Goal: Check status: Check status

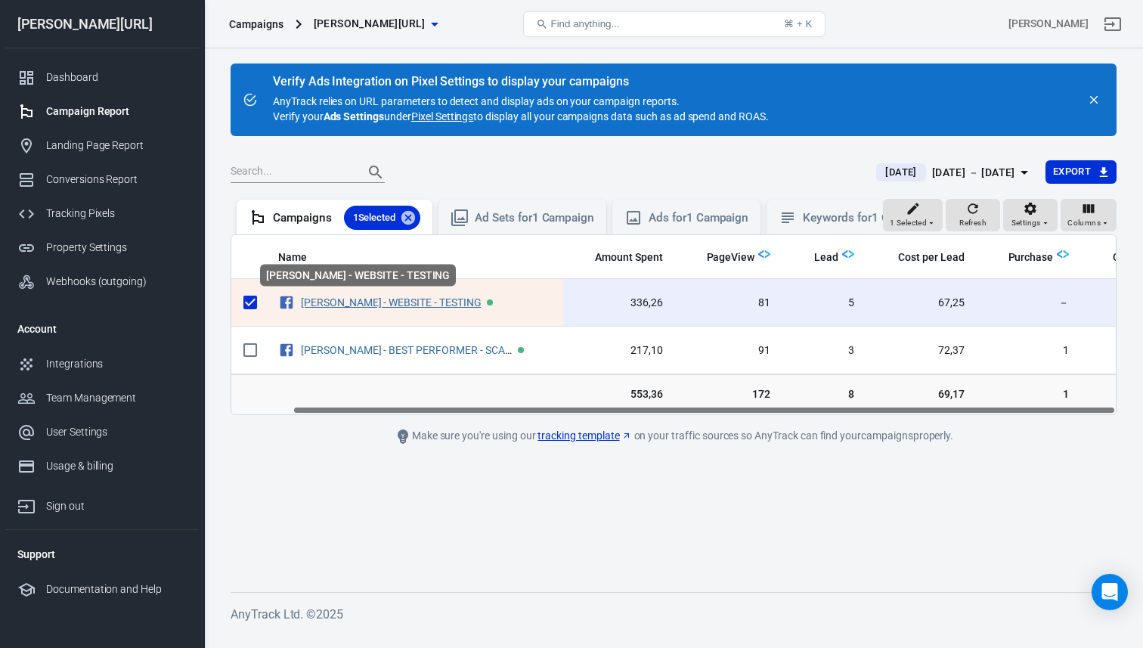
scroll to position [0, 65]
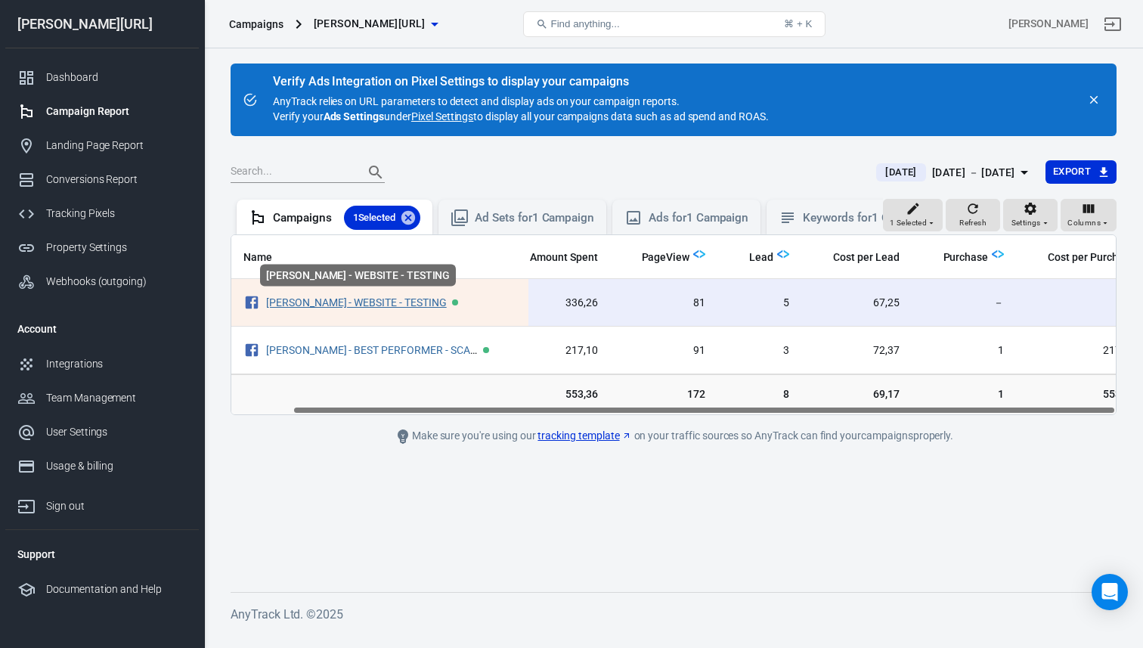
click at [327, 302] on link "[PERSON_NAME] - WEBSITE - TESTING" at bounding box center [356, 302] width 181 height 12
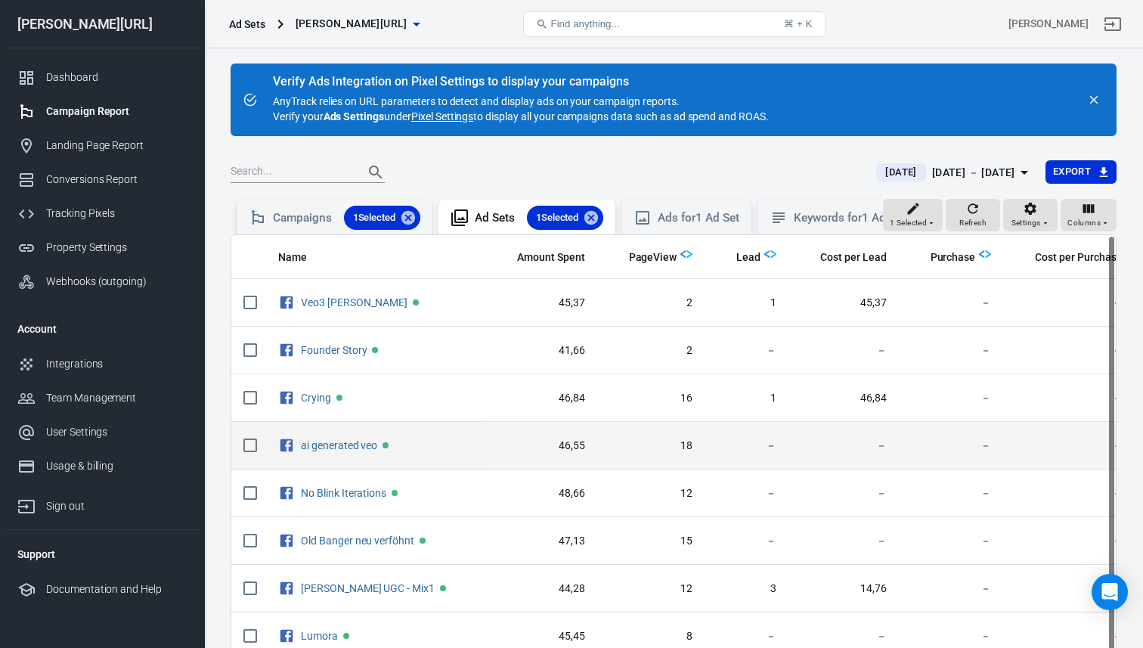
scroll to position [6, 0]
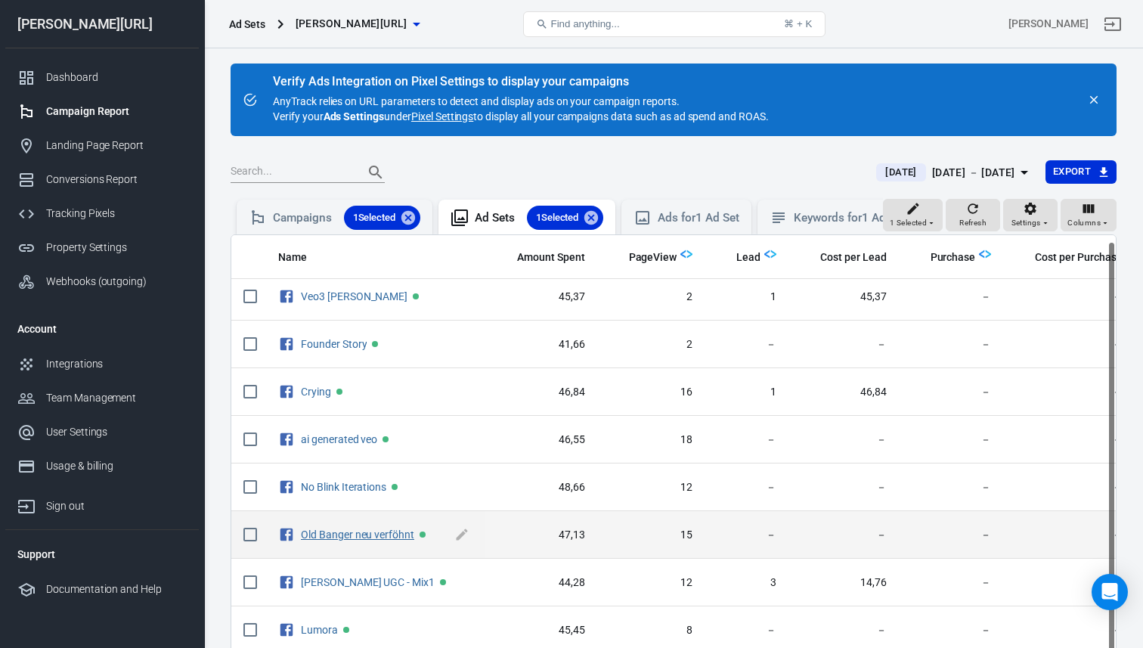
click at [345, 528] on link "Old Banger neu verföhnt" at bounding box center [357, 534] width 113 height 12
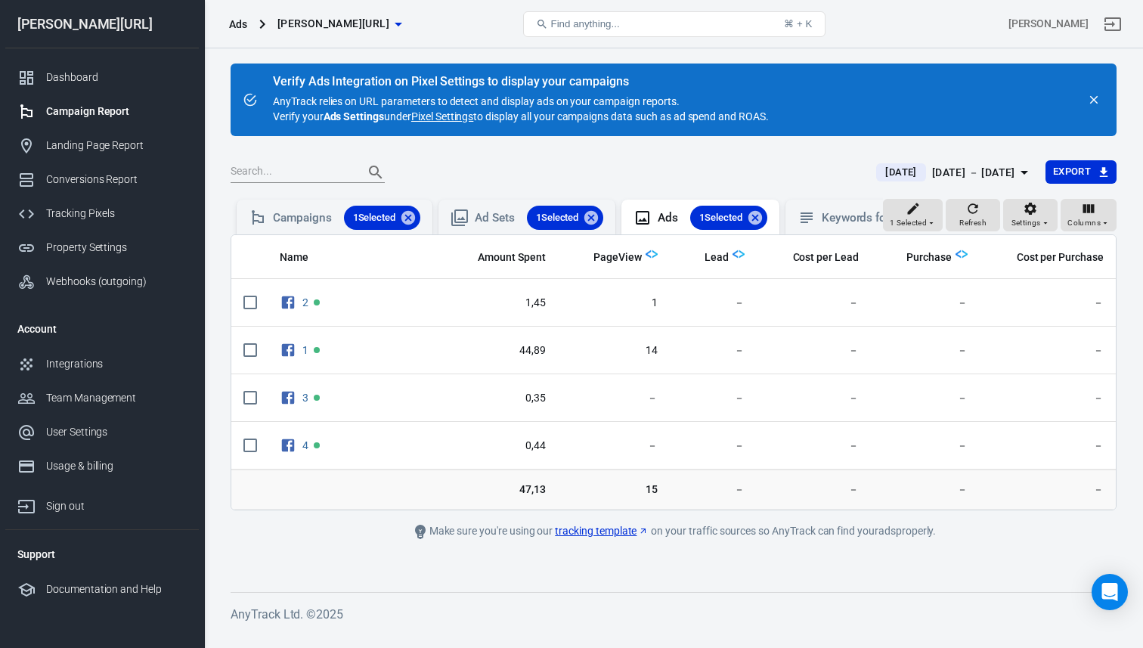
click at [950, 165] on div "[DATE] － [DATE]" at bounding box center [973, 172] width 83 height 19
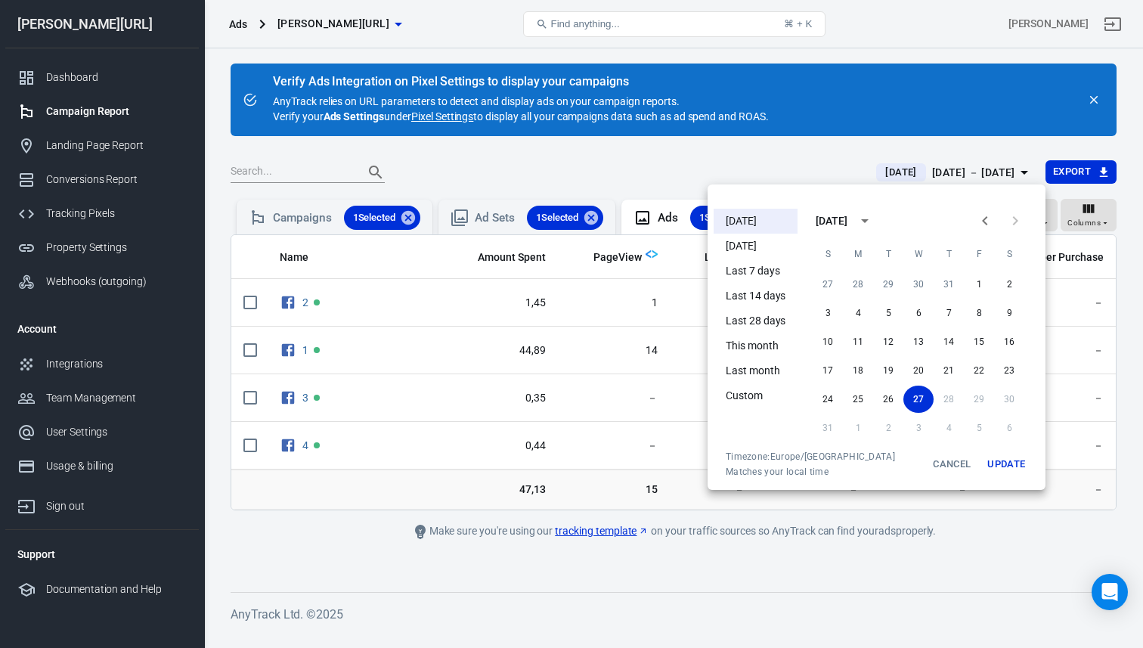
click at [758, 400] on li "Custom" at bounding box center [756, 395] width 84 height 25
click at [779, 339] on li "This month" at bounding box center [756, 345] width 84 height 25
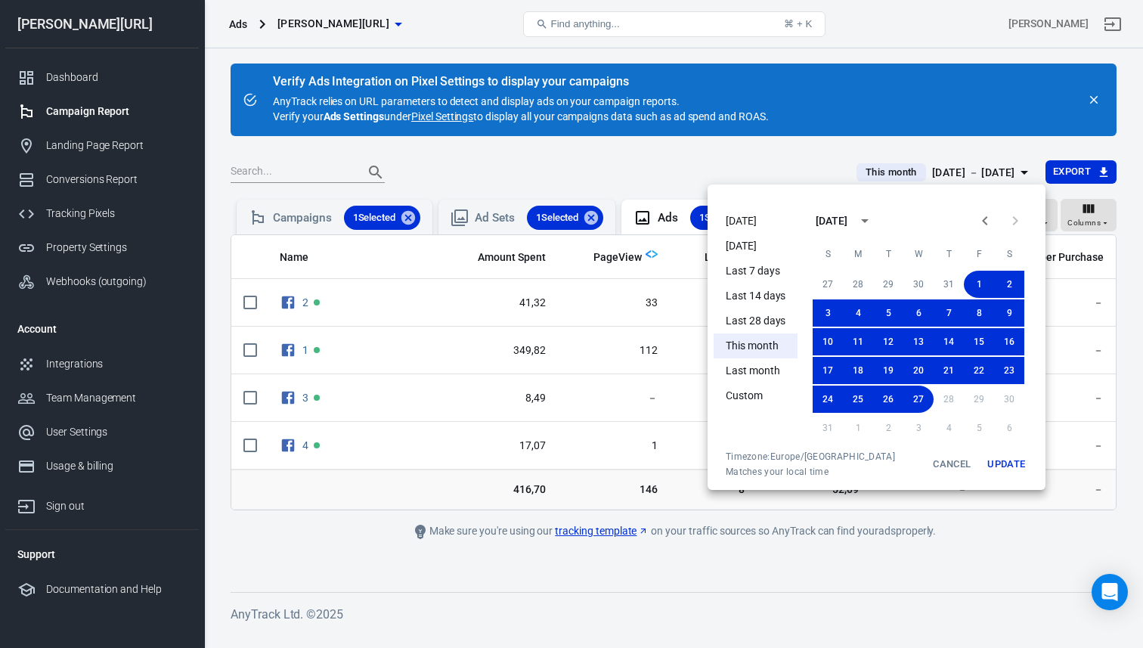
click at [1001, 457] on button "Update" at bounding box center [1006, 463] width 48 height 27
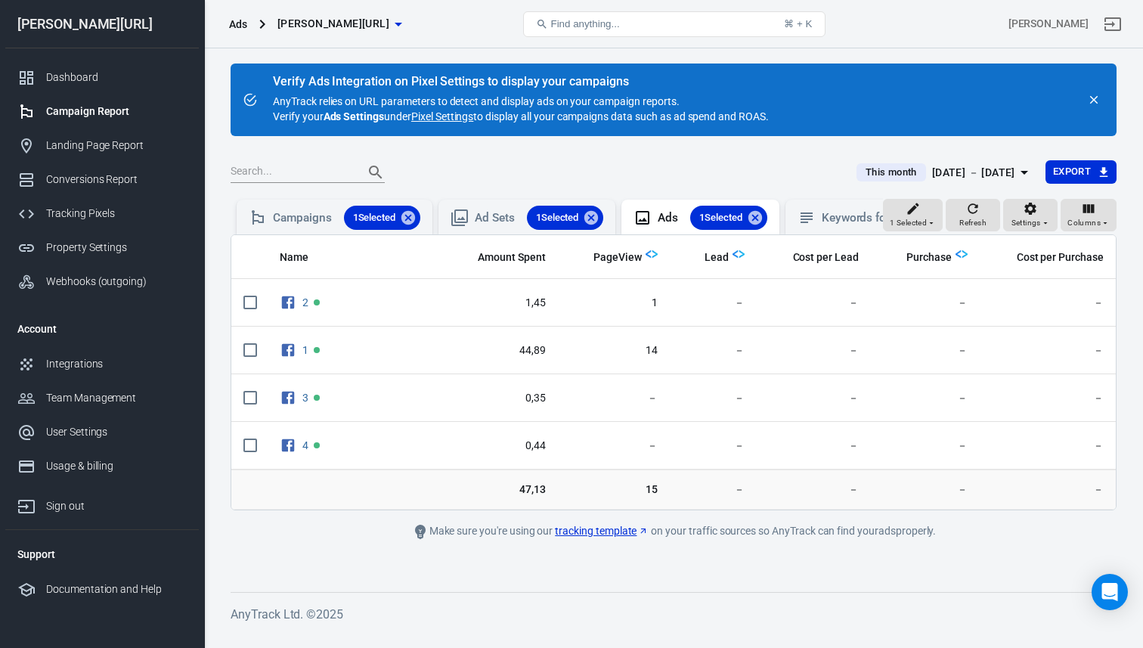
click at [312, 234] on div "Name [PERSON_NAME] Lead Cost per Lead Purchase Cost per Purchase 2 1,45 1 － － －…" at bounding box center [674, 372] width 886 height 276
click at [312, 224] on div "Campaigns 1 Selected" at bounding box center [346, 218] width 147 height 24
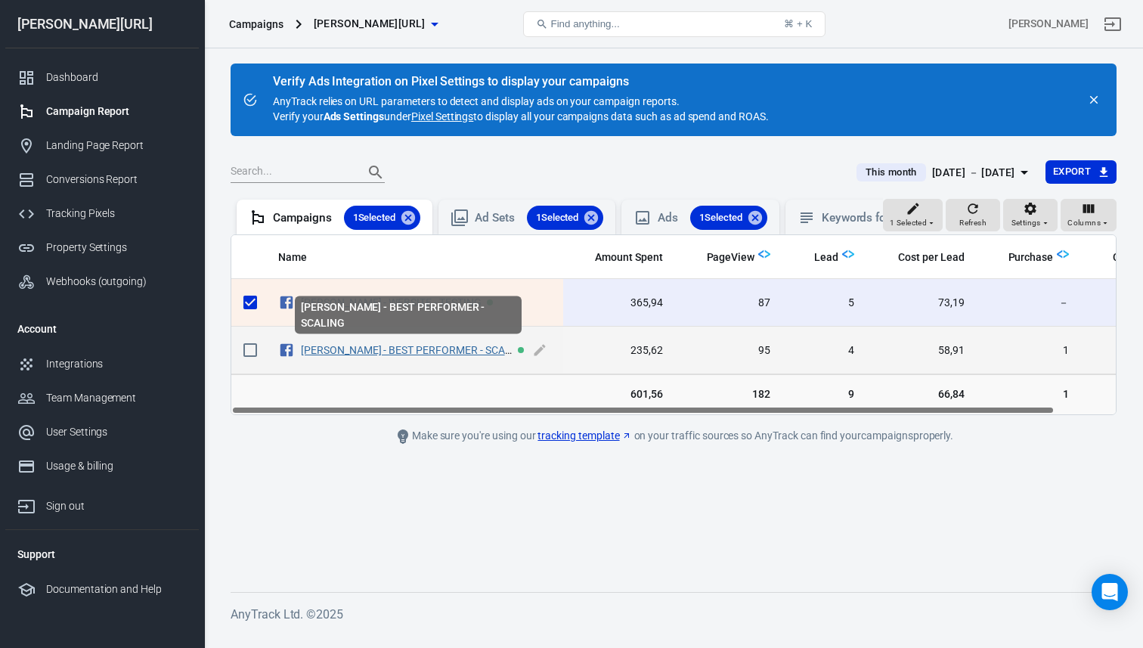
click at [360, 353] on link "[PERSON_NAME] - BEST PERFORMER - SCALING" at bounding box center [415, 350] width 228 height 12
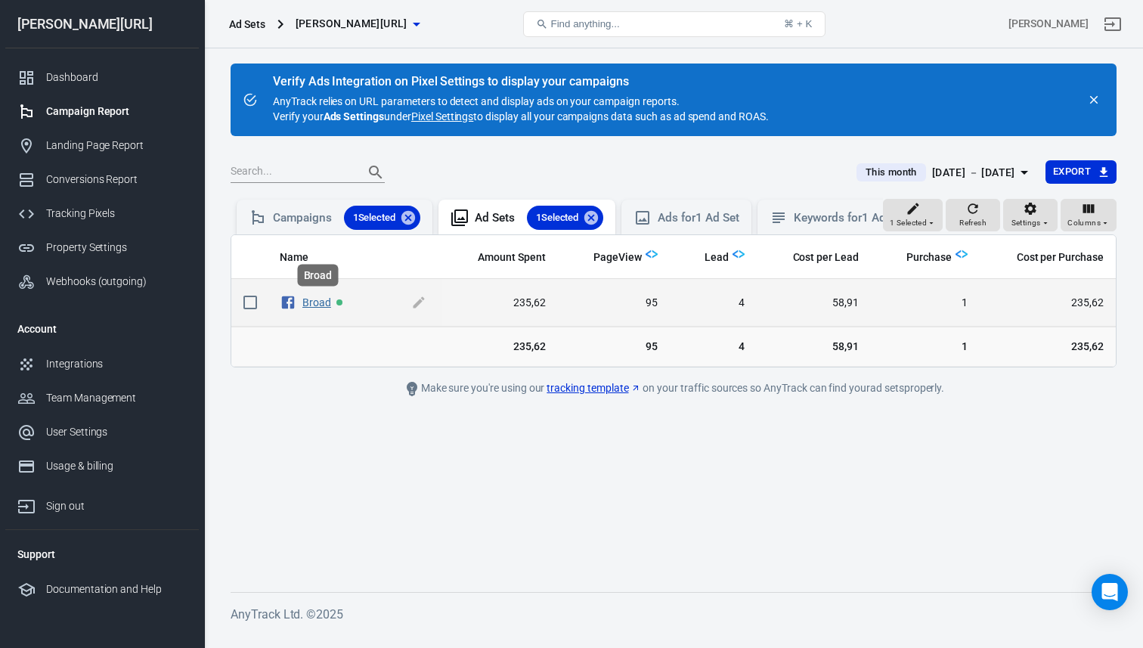
click at [311, 302] on link "Broad" at bounding box center [316, 302] width 29 height 12
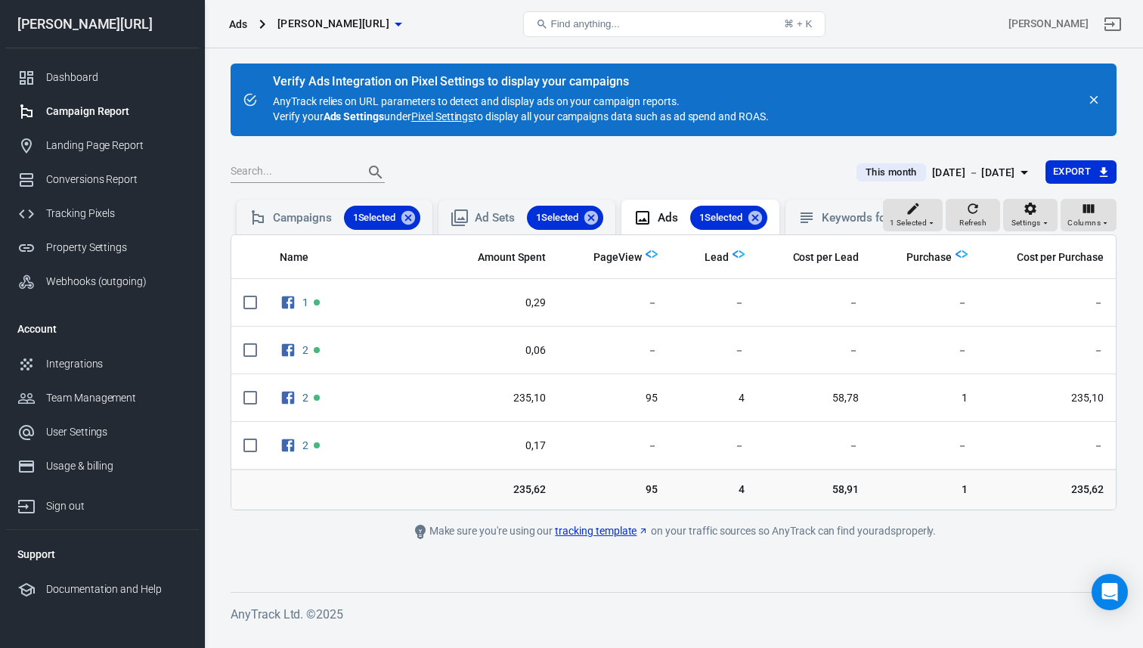
click at [957, 192] on div "This month [DATE] － [DATE] Export" at bounding box center [674, 178] width 886 height 37
click at [961, 187] on div "This month [DATE] － [DATE] Export" at bounding box center [674, 178] width 886 height 37
click at [967, 172] on div "[DATE] － [DATE]" at bounding box center [973, 172] width 83 height 19
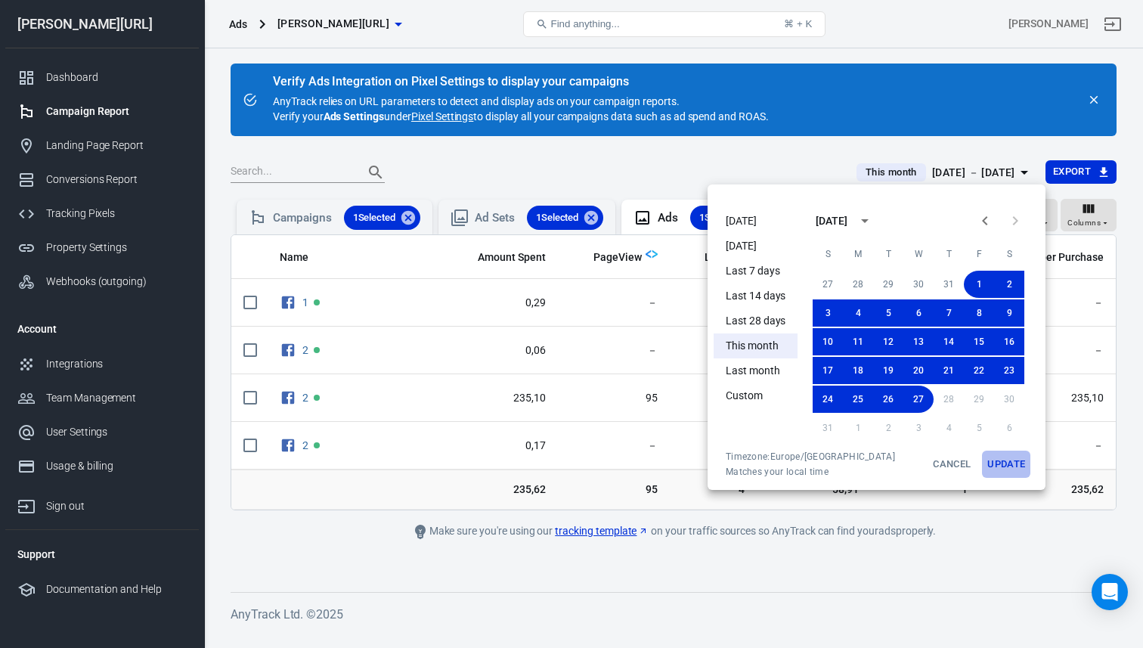
click at [1004, 464] on button "Update" at bounding box center [1006, 463] width 48 height 27
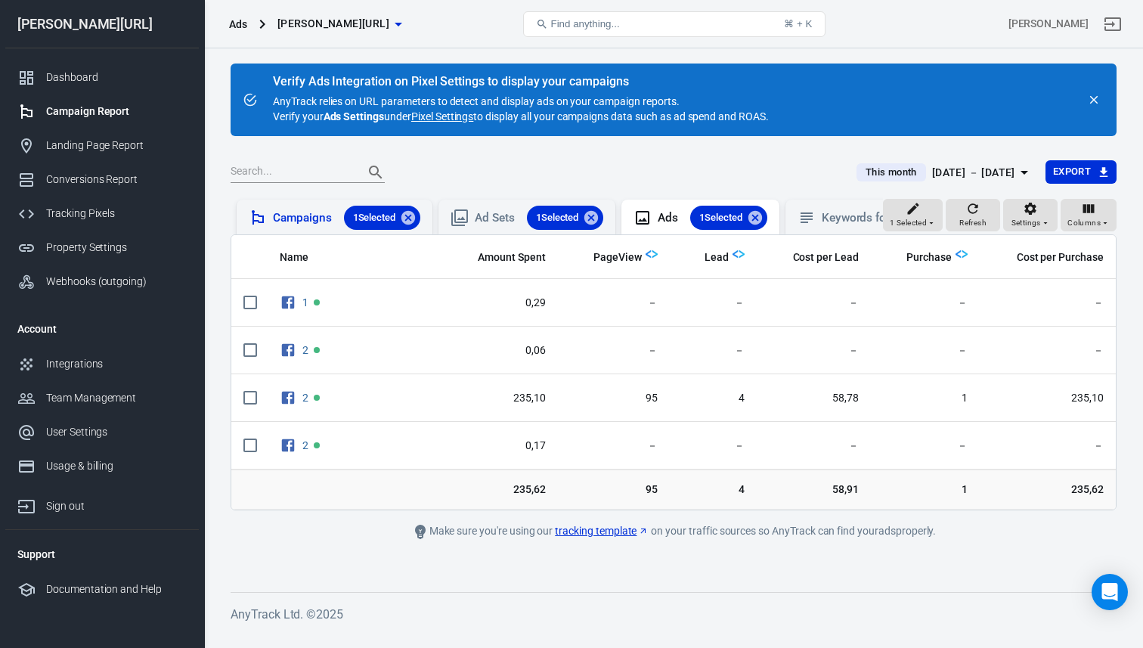
click at [271, 217] on div "Campaigns 1 Selected" at bounding box center [335, 218] width 172 height 24
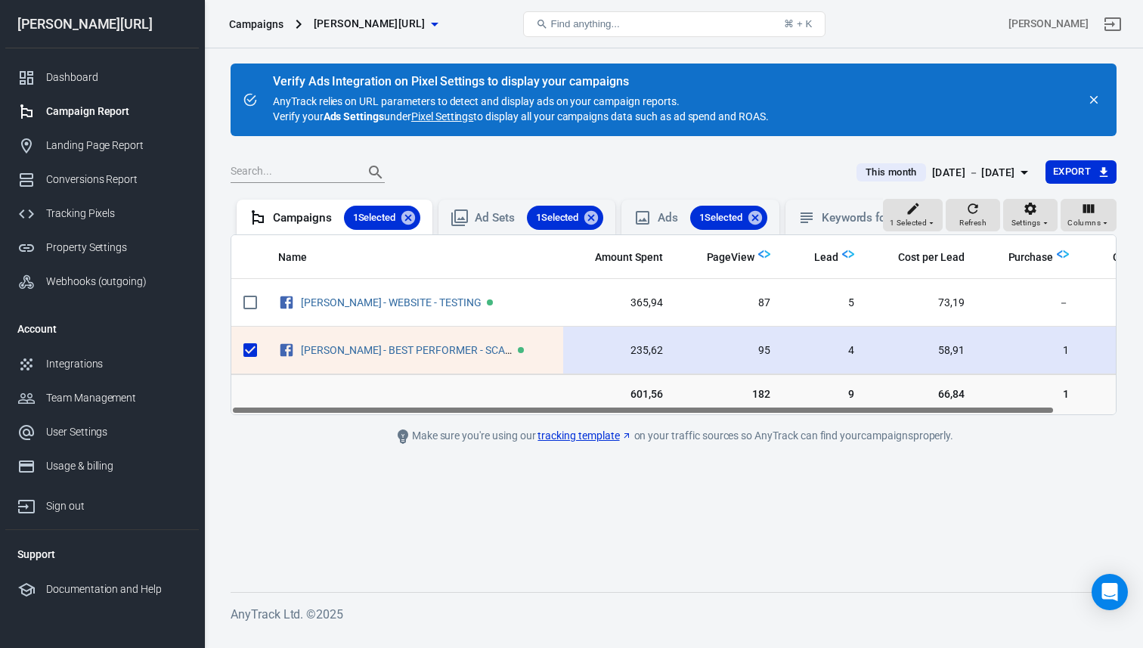
click at [252, 348] on input "scrollable content" at bounding box center [250, 350] width 32 height 32
checkbox input "false"
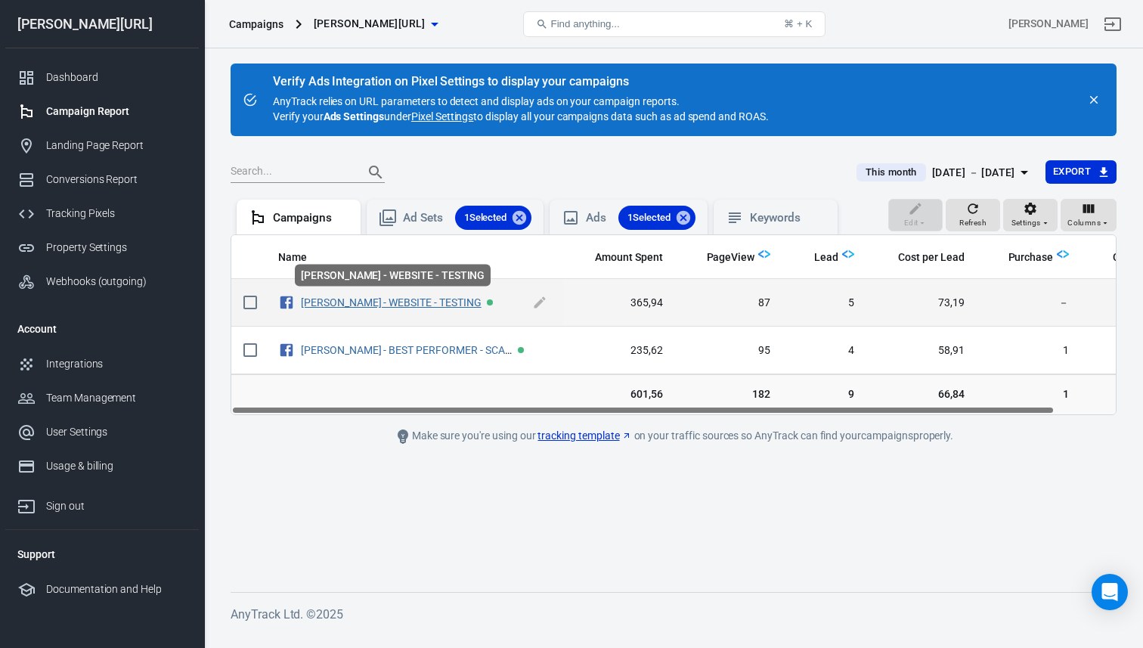
click at [373, 304] on link "[PERSON_NAME] - WEBSITE - TESTING" at bounding box center [391, 302] width 181 height 12
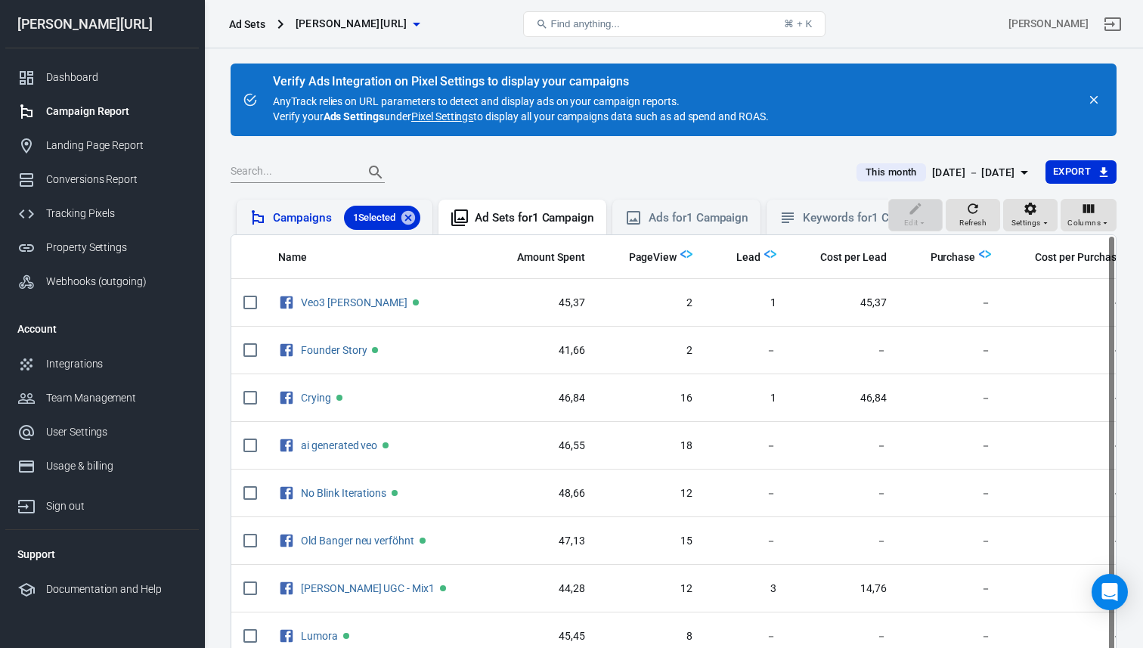
click at [323, 220] on div "Campaigns 1 Selected" at bounding box center [346, 218] width 147 height 24
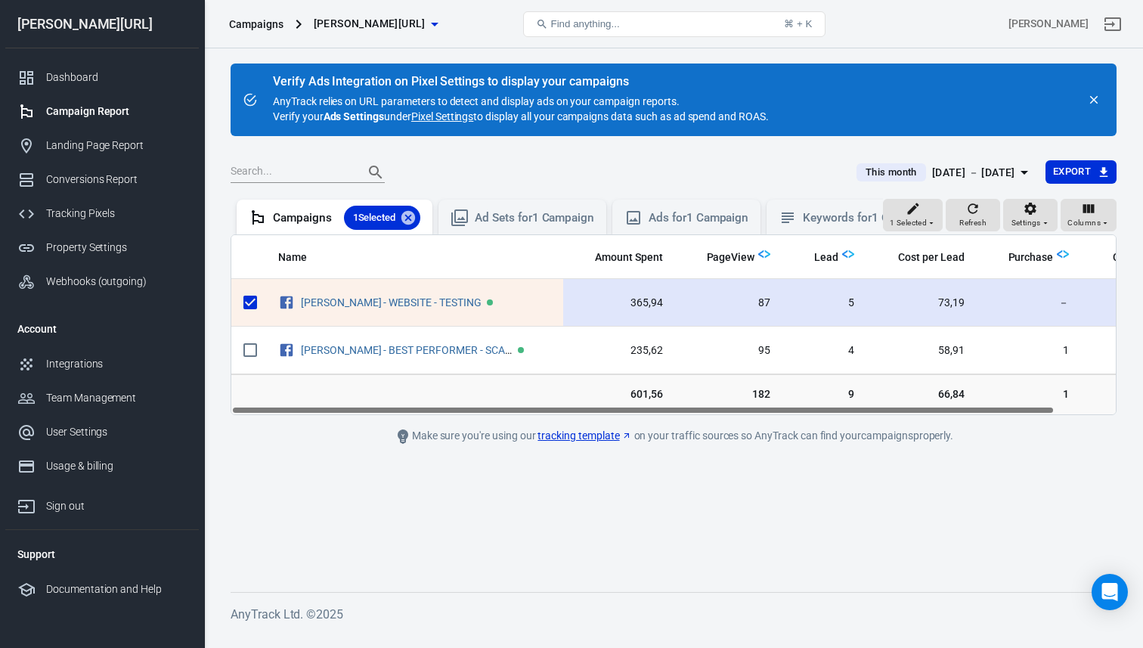
click at [251, 303] on input "scrollable content" at bounding box center [250, 302] width 32 height 32
checkbox input "false"
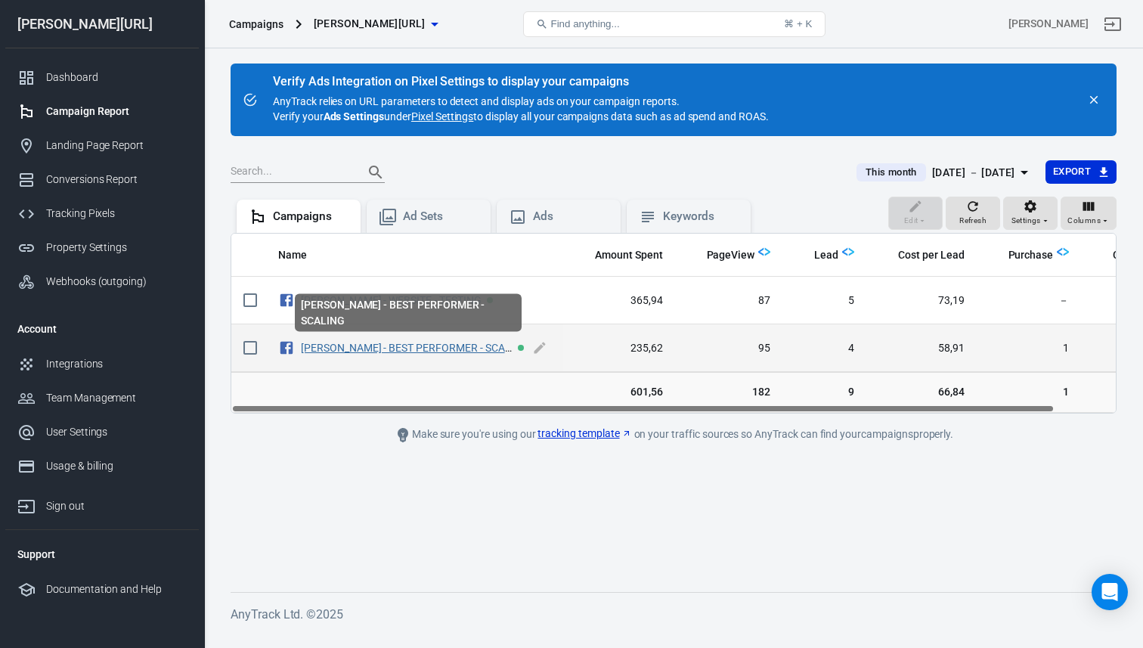
click at [404, 347] on link "[PERSON_NAME] - BEST PERFORMER - SCALING" at bounding box center [415, 348] width 228 height 12
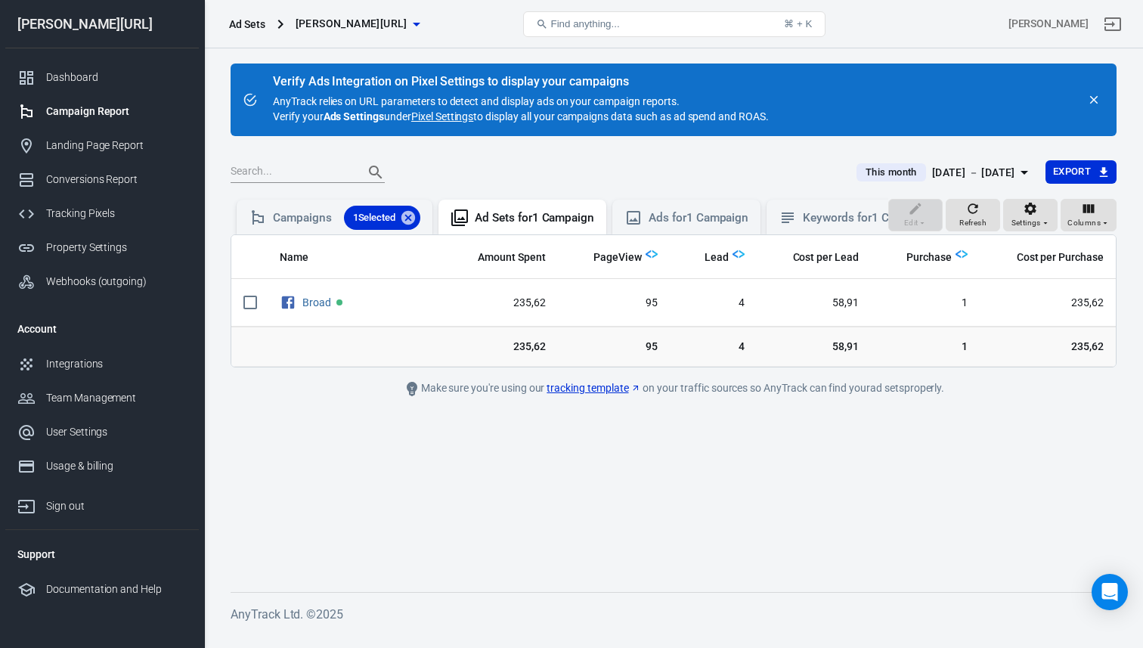
click at [975, 178] on div "[DATE] － [DATE]" at bounding box center [973, 172] width 83 height 19
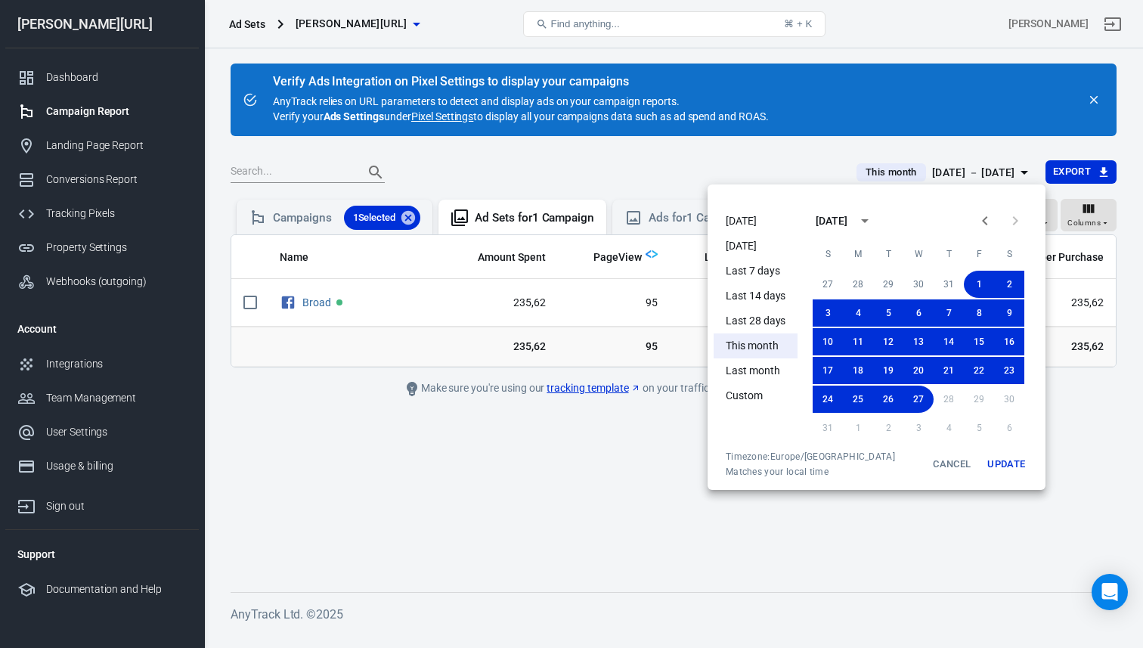
click at [1003, 463] on button "Update" at bounding box center [1006, 463] width 48 height 27
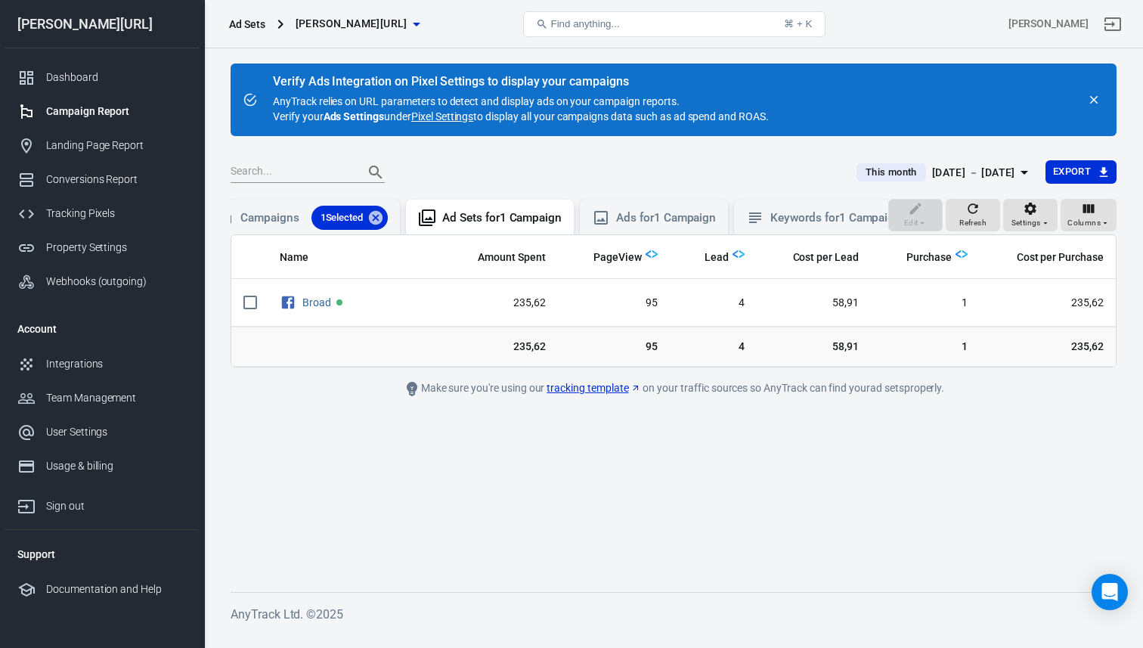
scroll to position [0, 73]
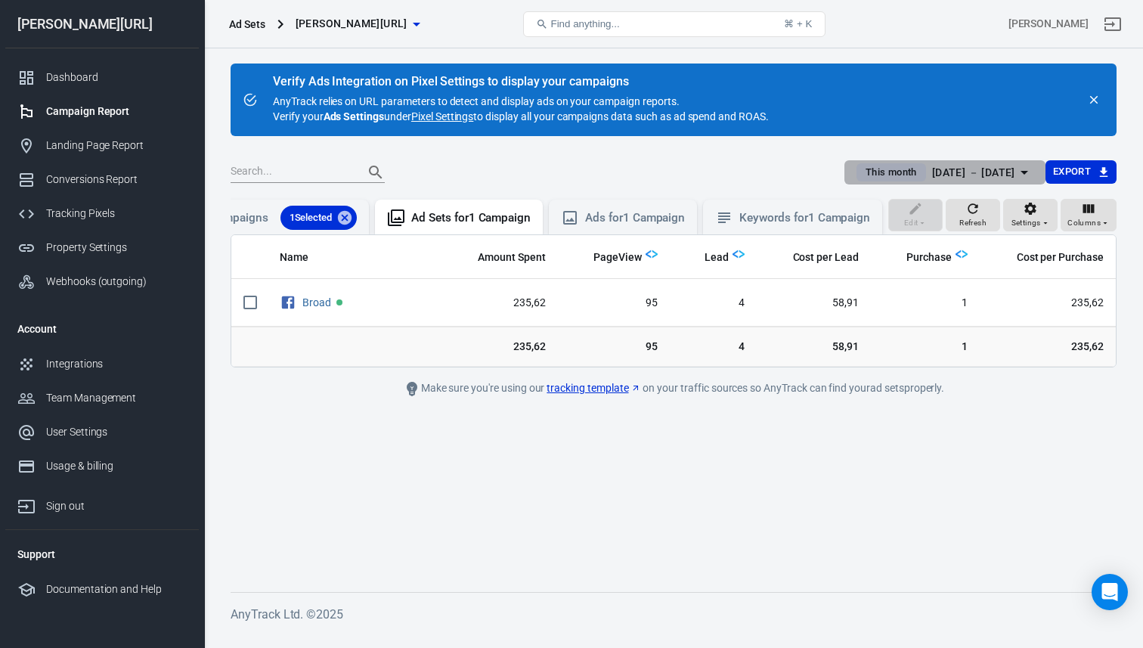
click at [953, 164] on div "[DATE] － [DATE]" at bounding box center [973, 172] width 83 height 19
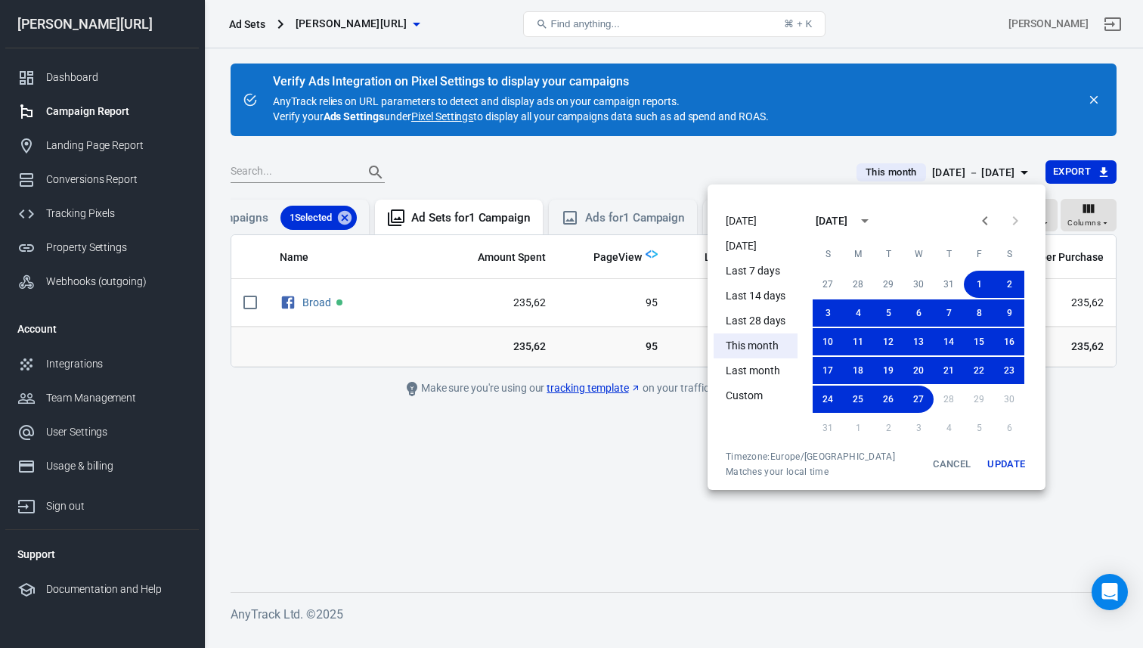
click at [763, 271] on li "Last 7 days" at bounding box center [756, 270] width 84 height 25
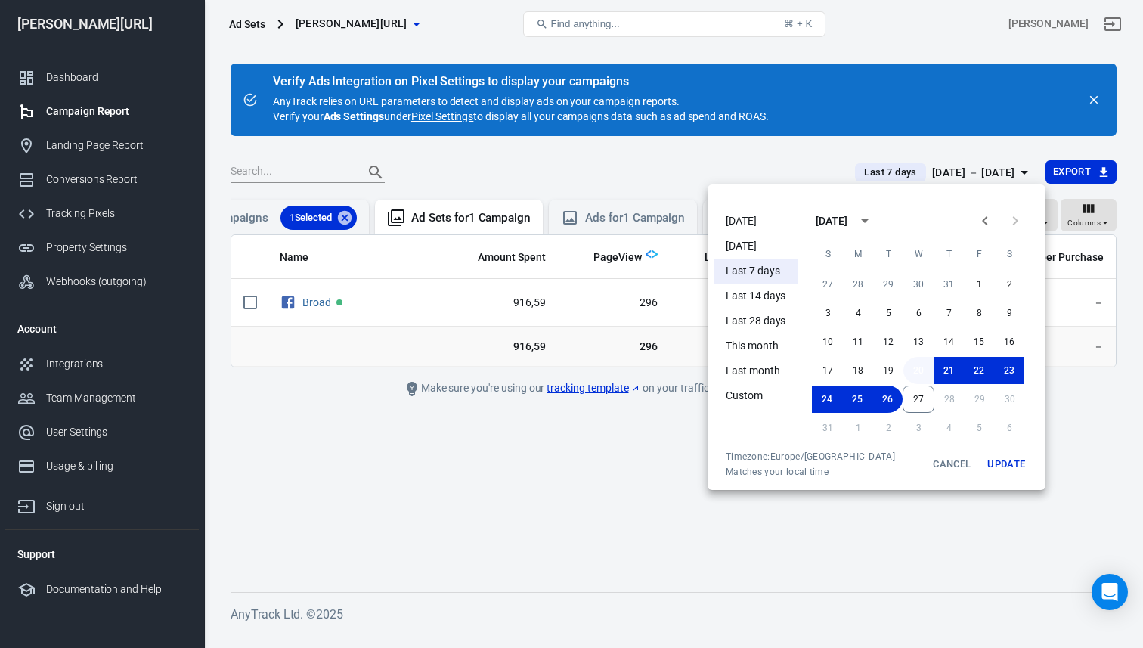
click at [924, 379] on button "20" at bounding box center [918, 370] width 30 height 27
drag, startPoint x: 924, startPoint y: 404, endPoint x: 949, endPoint y: 411, distance: 26.6
click at [924, 404] on button "27" at bounding box center [918, 398] width 30 height 27
click at [1011, 465] on button "Update" at bounding box center [1006, 463] width 48 height 27
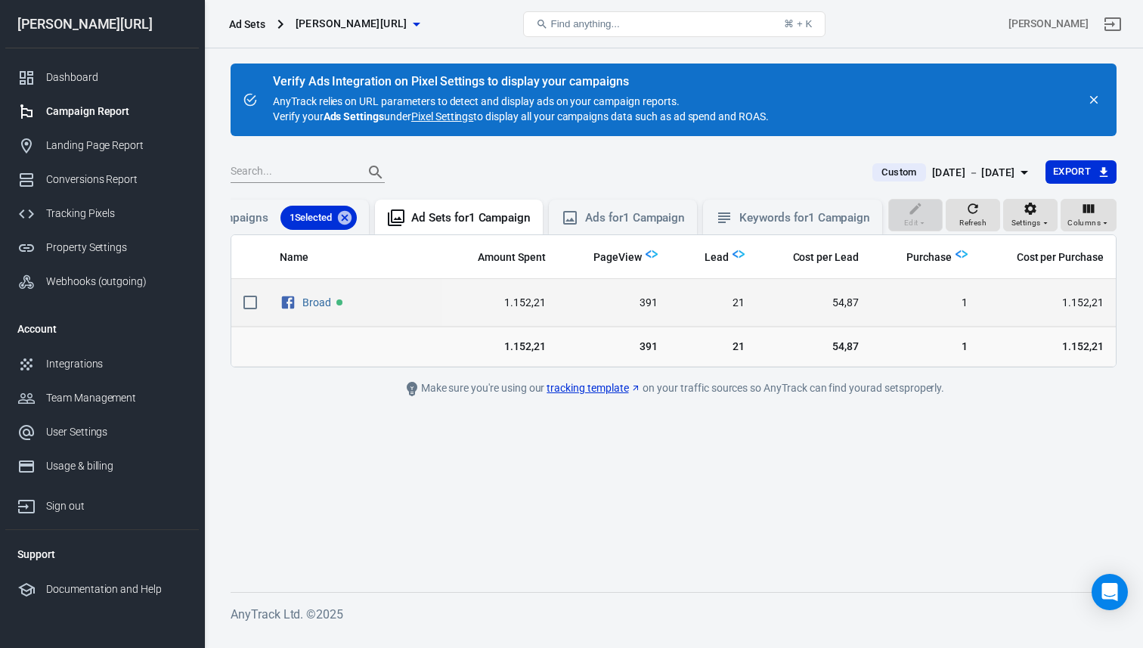
click at [294, 299] on icon "Facebook Ads" at bounding box center [288, 302] width 17 height 18
click at [315, 303] on link "Broad" at bounding box center [316, 302] width 29 height 12
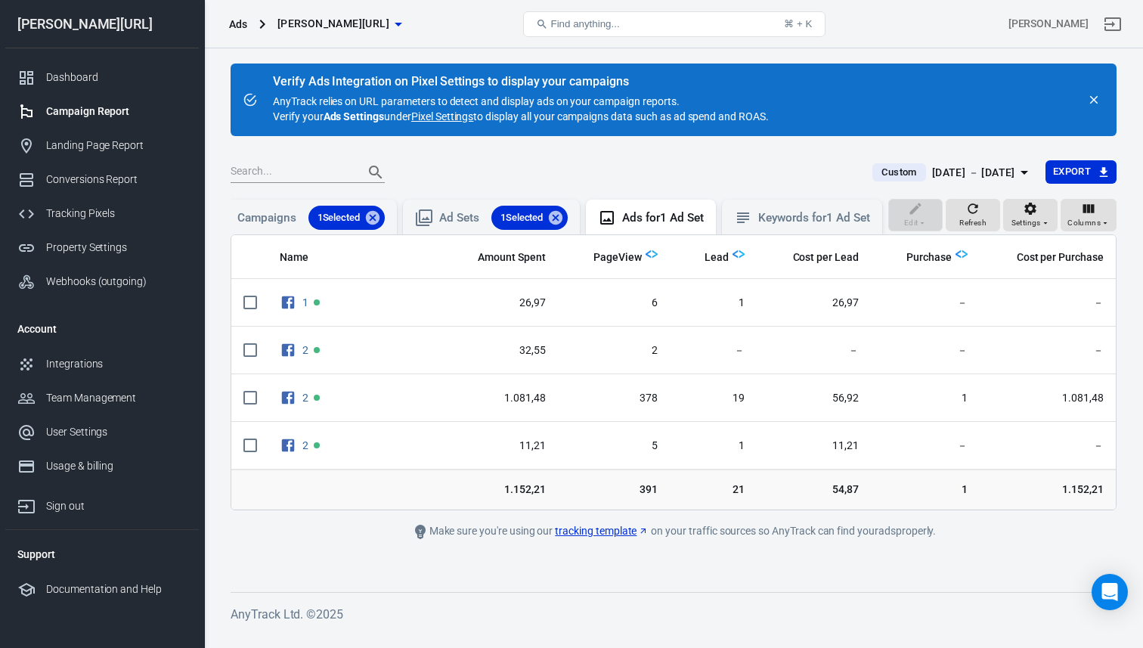
click at [932, 179] on div "[DATE] － [DATE]" at bounding box center [973, 172] width 83 height 19
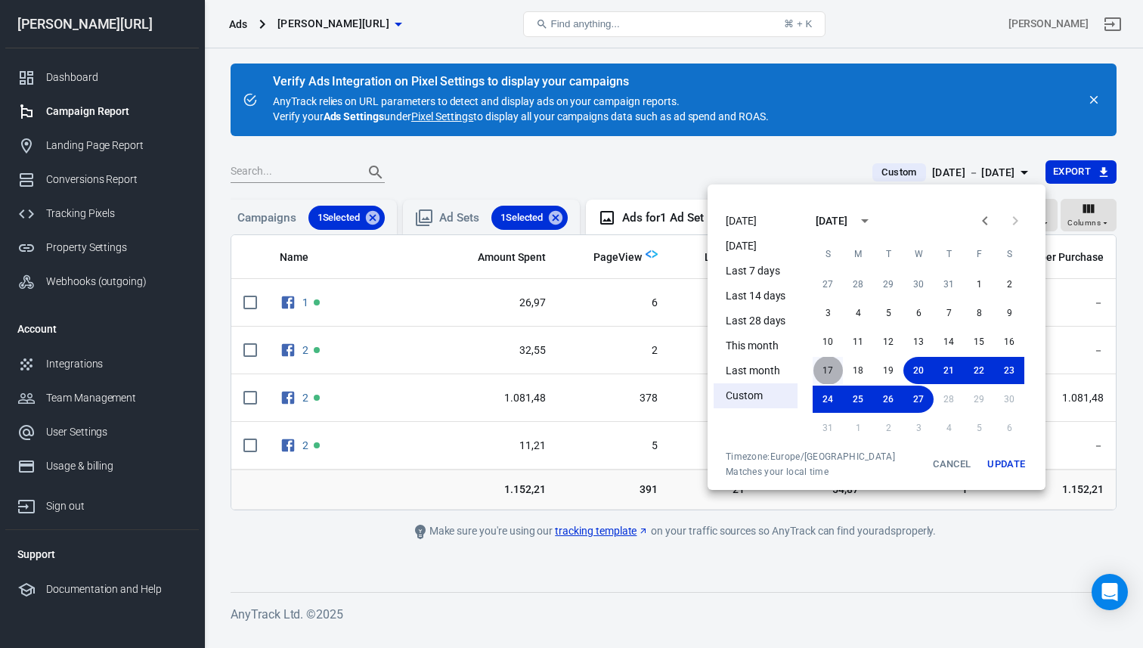
click at [834, 367] on button "17" at bounding box center [828, 370] width 30 height 27
click at [1017, 466] on button "Update" at bounding box center [1006, 463] width 48 height 27
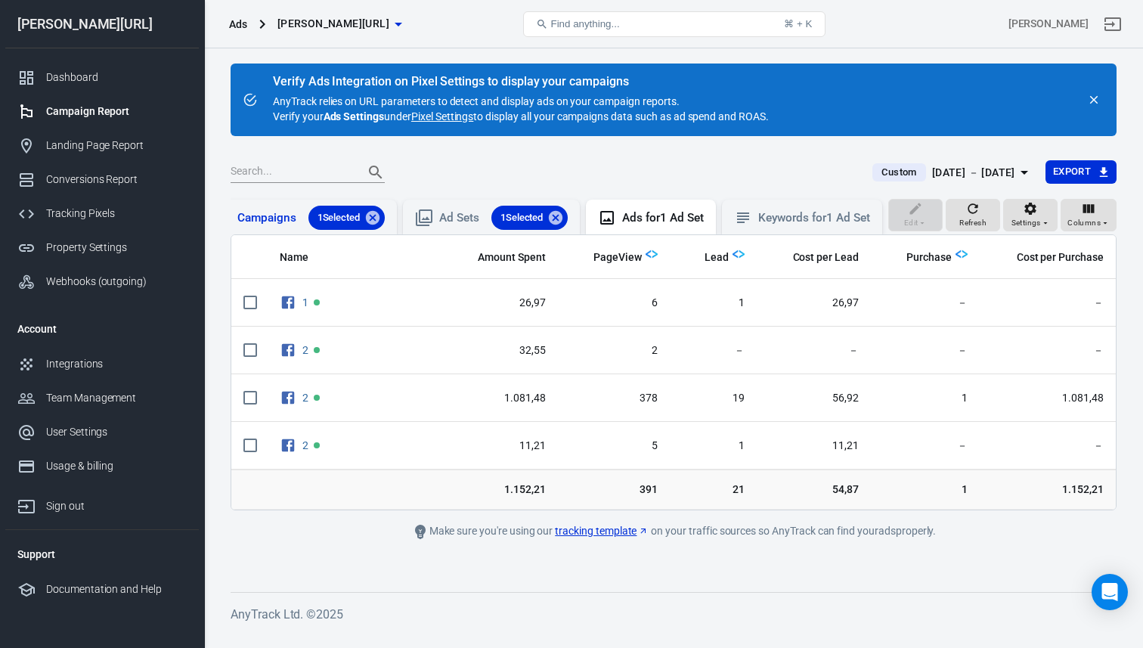
click at [275, 209] on div "Campaigns 1 Selected" at bounding box center [310, 218] width 147 height 24
